Goal: Transaction & Acquisition: Purchase product/service

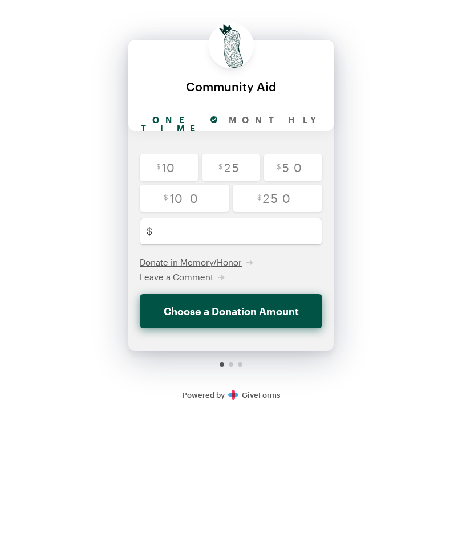
click at [298, 159] on input "radio" at bounding box center [292, 167] width 59 height 27
radio input "true"
type input "50"
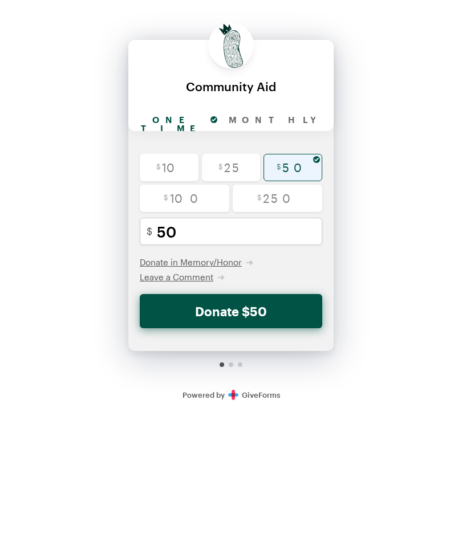
click at [256, 302] on button "Donate $50" at bounding box center [231, 311] width 182 height 34
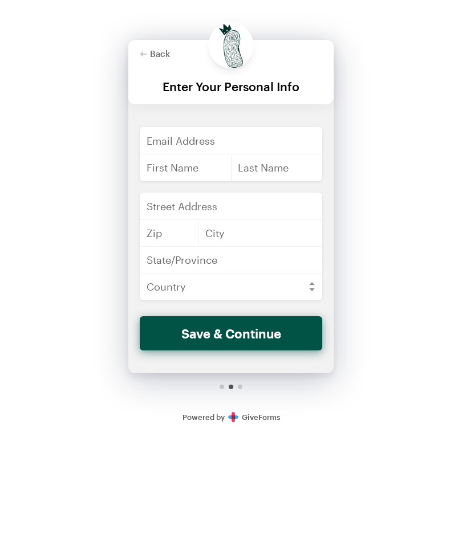
click at [145, 52] on icon "button" at bounding box center [143, 54] width 7 height 7
checkbox input "false"
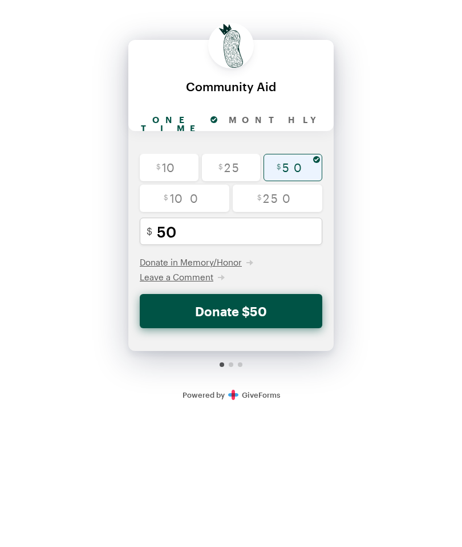
click at [202, 277] on span "Leave a Comment" at bounding box center [177, 277] width 74 height 10
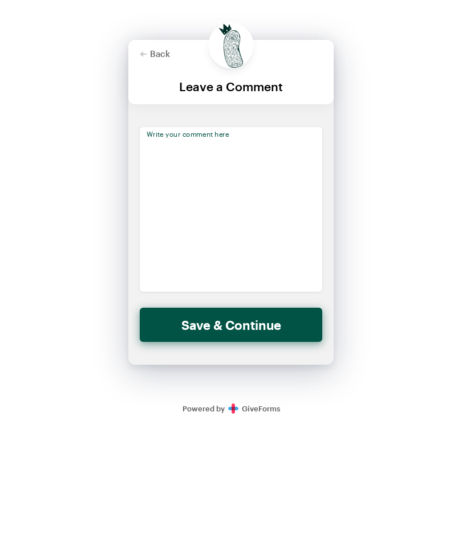
click at [233, 165] on textarea at bounding box center [231, 209] width 182 height 165
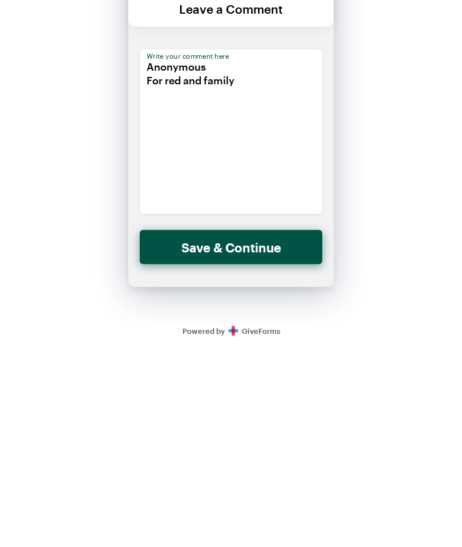
click at [260, 127] on textarea "Anonymous For red and family" at bounding box center [231, 209] width 182 height 165
type textarea "Anonymous For red and family"
click at [275, 308] on button "Save & Continue" at bounding box center [231, 325] width 182 height 34
checkbox input "false"
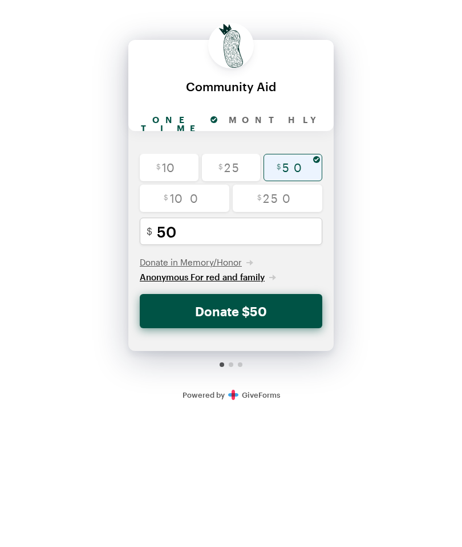
click at [279, 303] on button "Donate $50" at bounding box center [231, 311] width 182 height 34
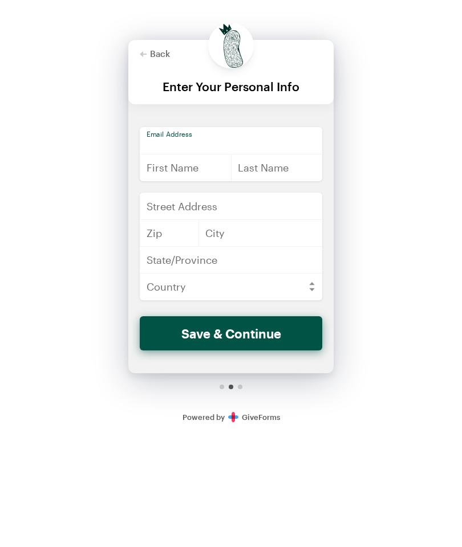
click at [247, 135] on input "email" at bounding box center [231, 140] width 182 height 27
type input "[EMAIL_ADDRESS][DOMAIN_NAME]"
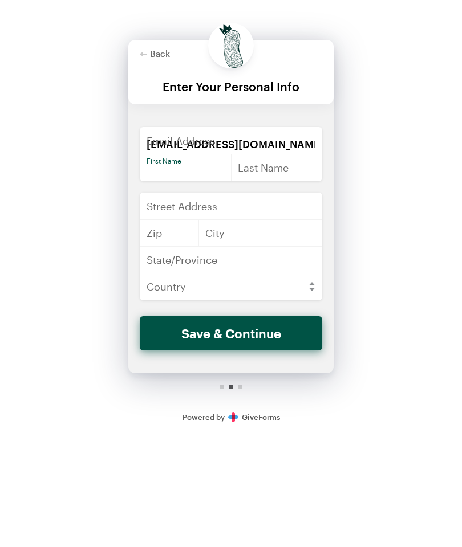
click at [192, 168] on input "text" at bounding box center [186, 167] width 92 height 27
type input "C"
click at [283, 169] on input "text" at bounding box center [277, 167] width 92 height 27
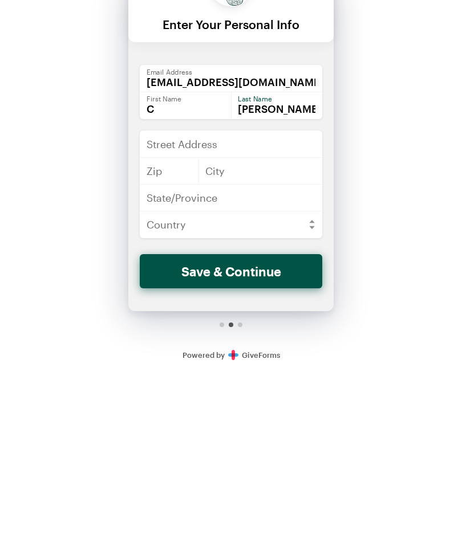
type input "[PERSON_NAME]"
click at [263, 193] on input "text" at bounding box center [231, 206] width 182 height 27
type input "[STREET_ADDRESS]"
click at [178, 220] on input "text" at bounding box center [169, 233] width 59 height 27
type input "70005"
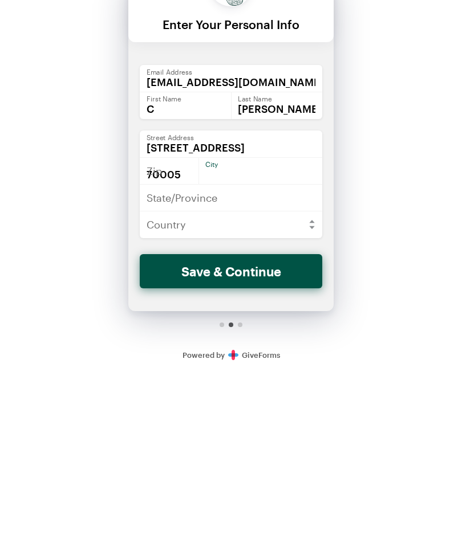
click at [278, 220] on input "text" at bounding box center [260, 233] width 124 height 27
type input "Metairie"
click at [285, 246] on input "text" at bounding box center [231, 259] width 182 height 27
type input "La"
click at [287, 273] on select "[GEOGRAPHIC_DATA] [GEOGRAPHIC_DATA] [GEOGRAPHIC_DATA] [GEOGRAPHIC_DATA] [US_STA…" at bounding box center [231, 286] width 182 height 27
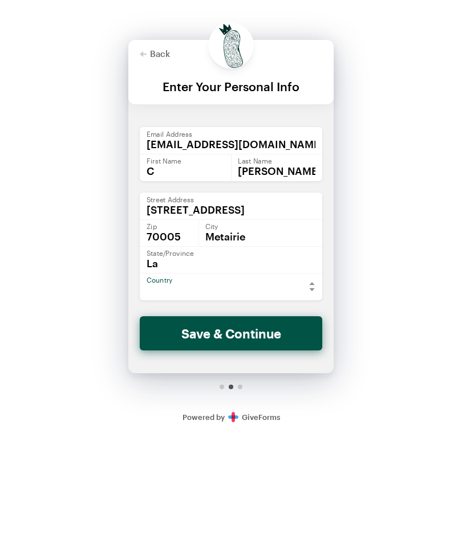
select select "US"
click at [289, 326] on button "Save & Continue" at bounding box center [231, 333] width 182 height 34
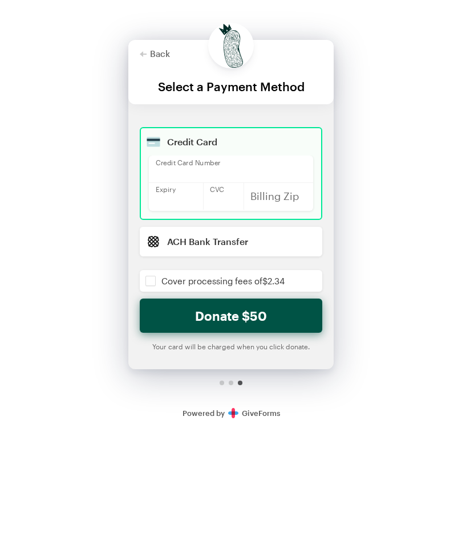
click at [156, 278] on input "checkbox" at bounding box center [231, 281] width 182 height 22
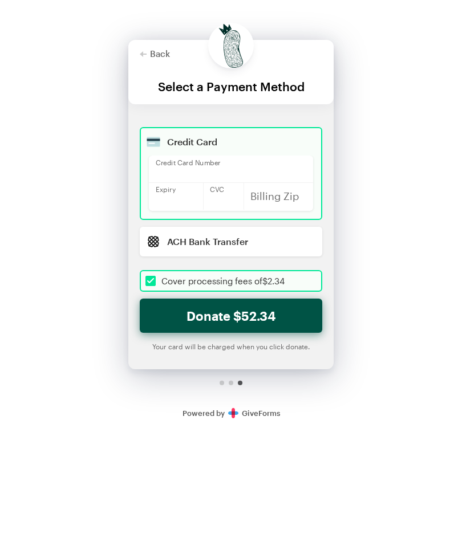
click at [299, 310] on button "Donate $52.34" at bounding box center [231, 316] width 182 height 34
click at [283, 188] on div at bounding box center [278, 195] width 70 height 27
click at [265, 316] on button "Donate $52.34" at bounding box center [231, 316] width 182 height 34
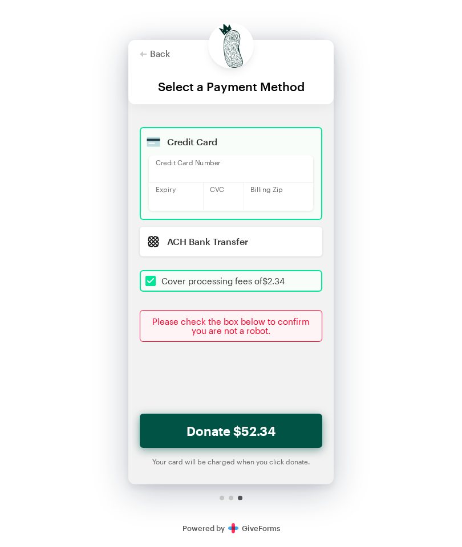
click at [290, 427] on button "Donate $52.34" at bounding box center [231, 431] width 182 height 34
checkbox input "true"
